Goal: Transaction & Acquisition: Purchase product/service

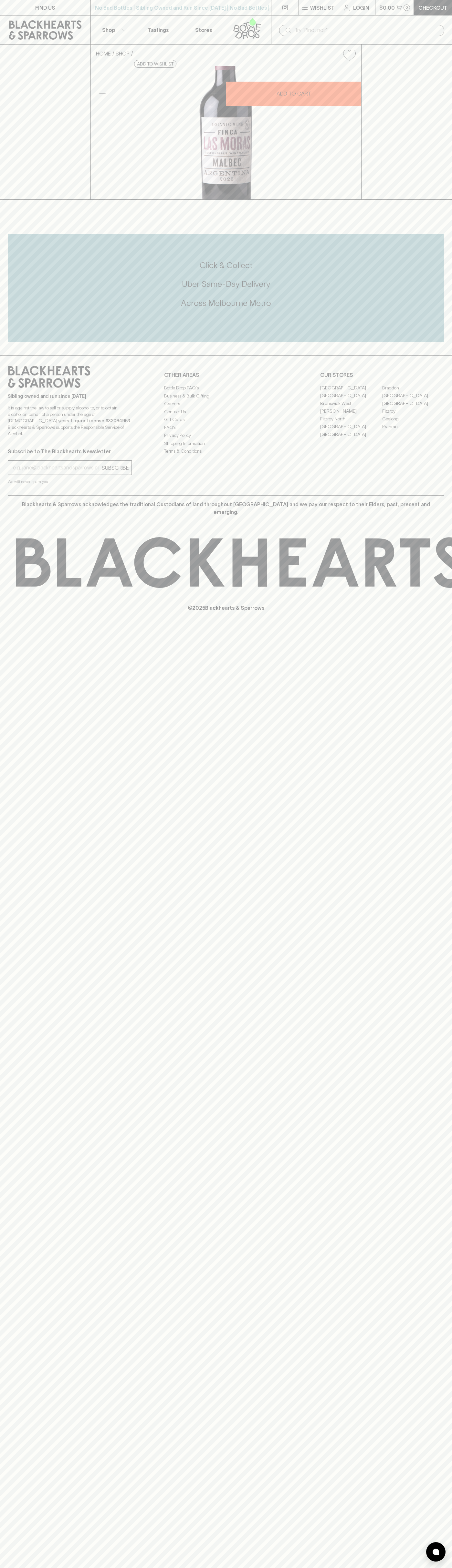
click at [442, 744] on div "FIND US | No Bad Bottles | Sibling Owned and Run Since 2006 | No Bad Bottles | …" at bounding box center [226, 784] width 452 height 1568
click at [339, 1567] on html "FIND US | No Bad Bottles | Sibling Owned and Run Since 2006 | No Bad Bottles | …" at bounding box center [226, 784] width 452 height 1568
click at [24, 754] on div "FIND US | No Bad Bottles | Sibling Owned and Run Since 2006 | No Bad Bottles | …" at bounding box center [226, 784] width 452 height 1568
